Goal: Transaction & Acquisition: Purchase product/service

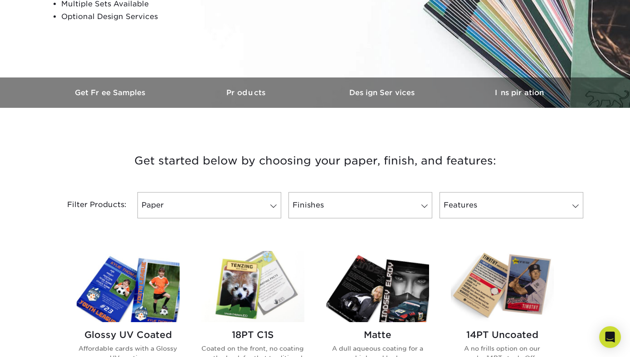
scroll to position [276, 0]
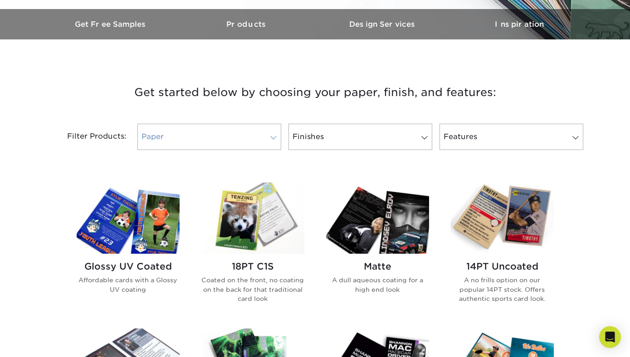
click at [272, 141] on span at bounding box center [273, 137] width 13 height 7
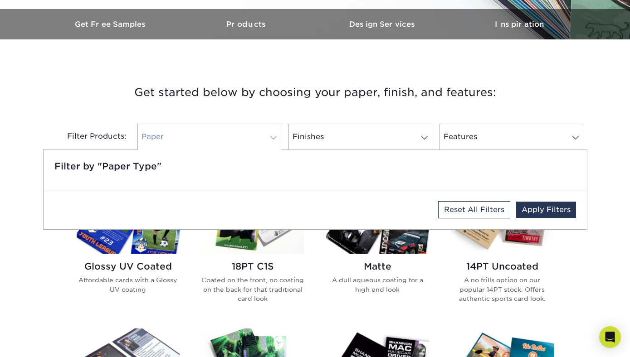
click at [272, 141] on span at bounding box center [273, 137] width 13 height 7
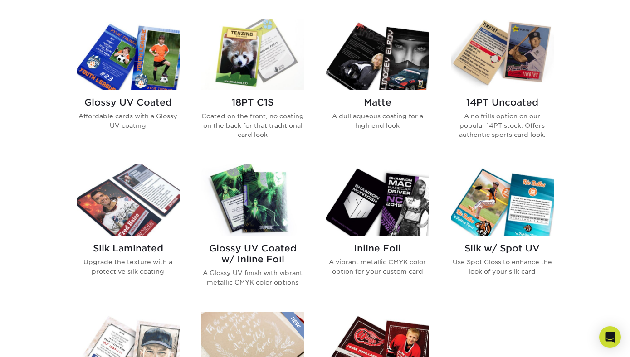
scroll to position [421, 0]
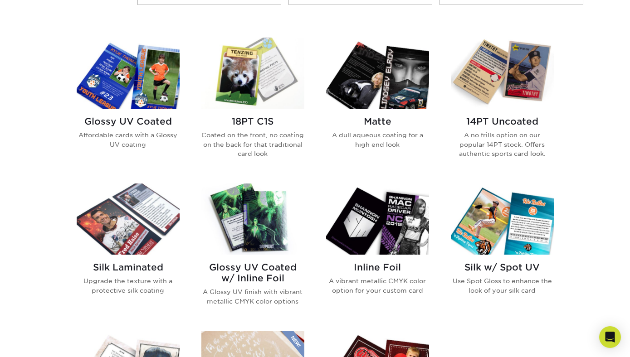
click at [507, 78] on img at bounding box center [502, 73] width 103 height 71
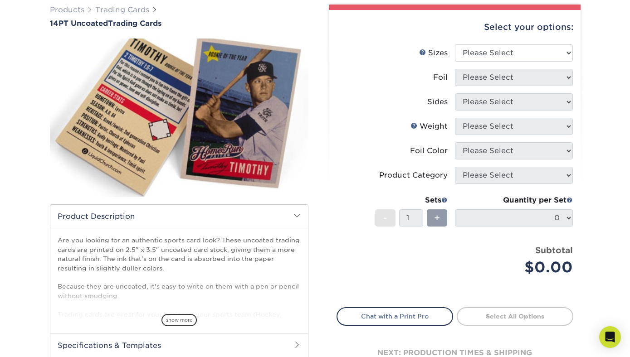
scroll to position [73, 0]
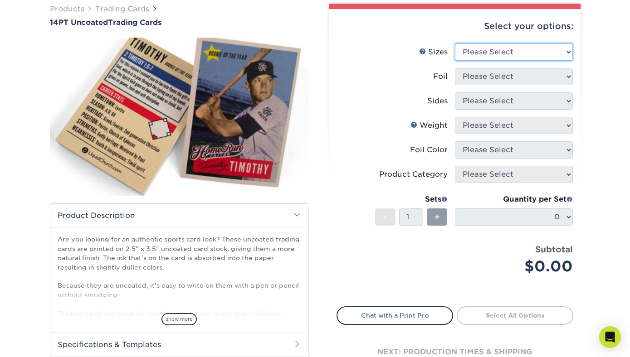
select select "2.50x3.50"
click option "2.5" x 3.5"" at bounding box center [0, 0] width 0 height 0
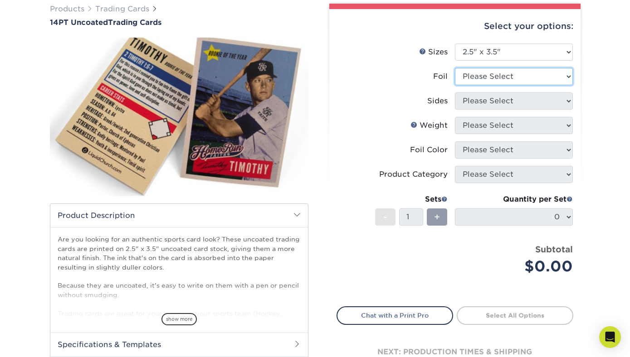
select select "0"
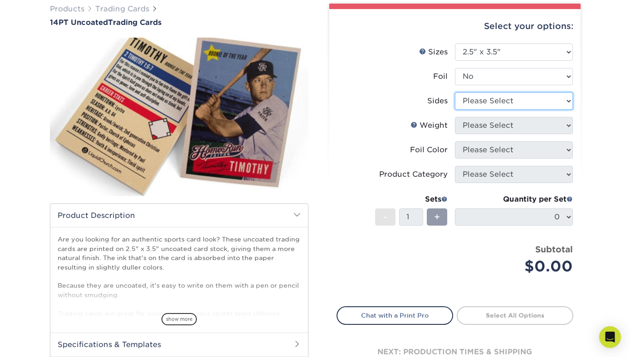
select select "13abbda7-1d64-4f25-8bb2-c179b224825d"
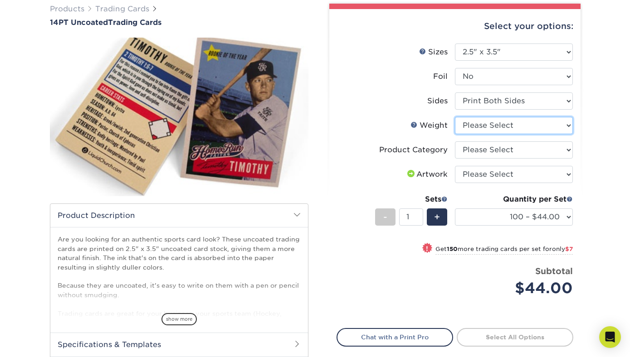
select select "14PT Uncoated"
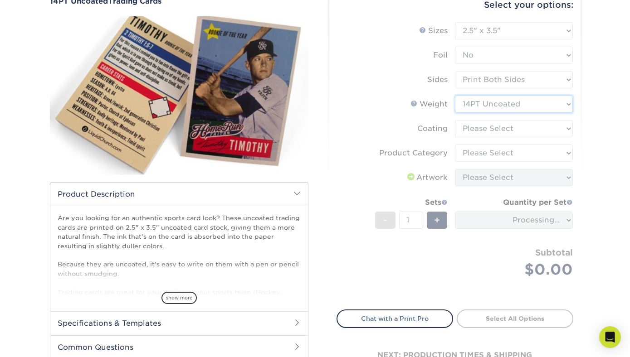
scroll to position [102, 0]
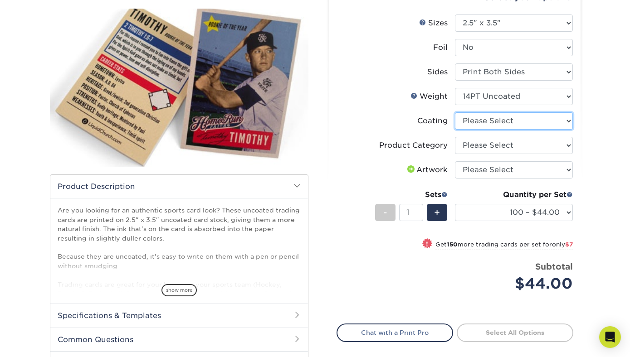
select select "3e7618de-abca-4bda-9f97-8b9129e913d8"
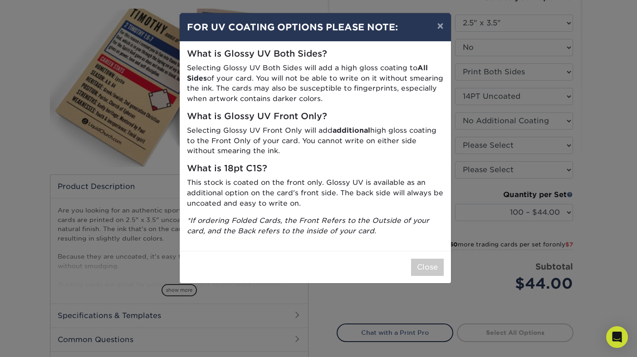
click at [355, 185] on p "This stock is coated on the front only. Glossy UV is available as an additional…" at bounding box center [315, 193] width 257 height 31
click at [440, 27] on button "×" at bounding box center [439, 25] width 21 height 25
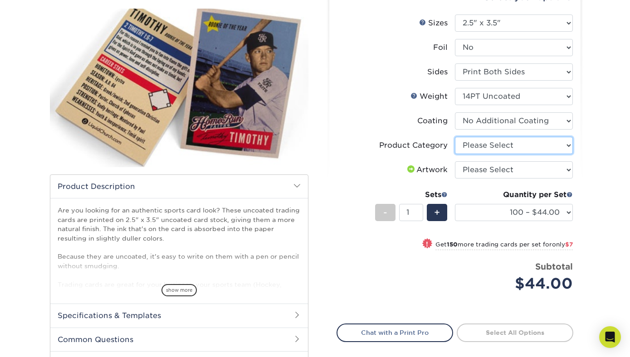
select select "c2f9bce9-36c2-409d-b101-c29d9d031e18"
click option "Trading Cards" at bounding box center [0, 0] width 0 height 0
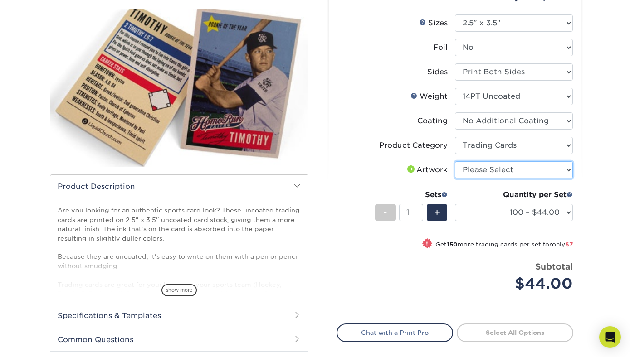
select select "upload"
click option "I will upload files" at bounding box center [0, 0] width 0 height 0
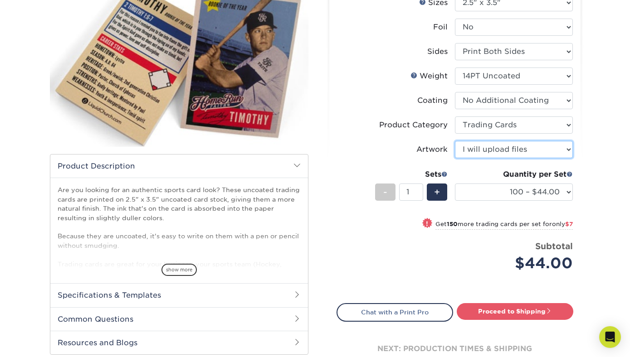
scroll to position [123, 0]
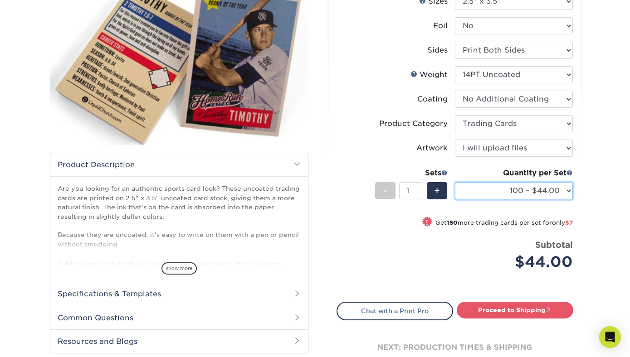
select select "1000 – $78.00"
click option "1000 – $78.00" at bounding box center [0, 0] width 0 height 0
click at [599, 184] on div "Products Trading Cards 14PT Uncoated Trading Cards show more Templates" at bounding box center [315, 171] width 630 height 473
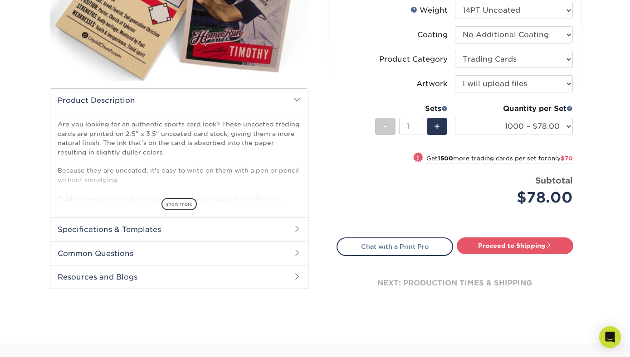
scroll to position [189, 0]
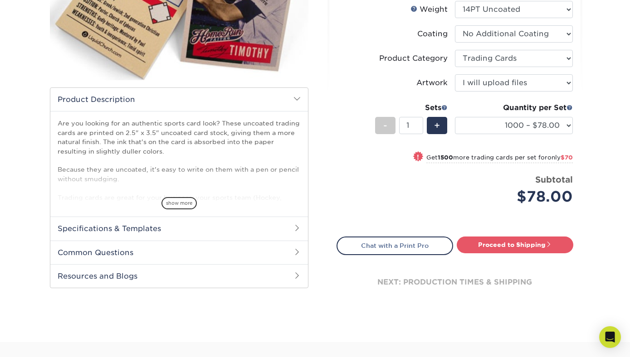
click at [298, 228] on span at bounding box center [296, 227] width 7 height 7
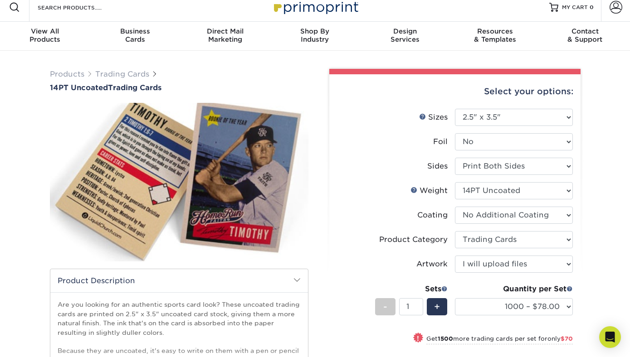
scroll to position [0, 0]
